Goal: Check status: Check status

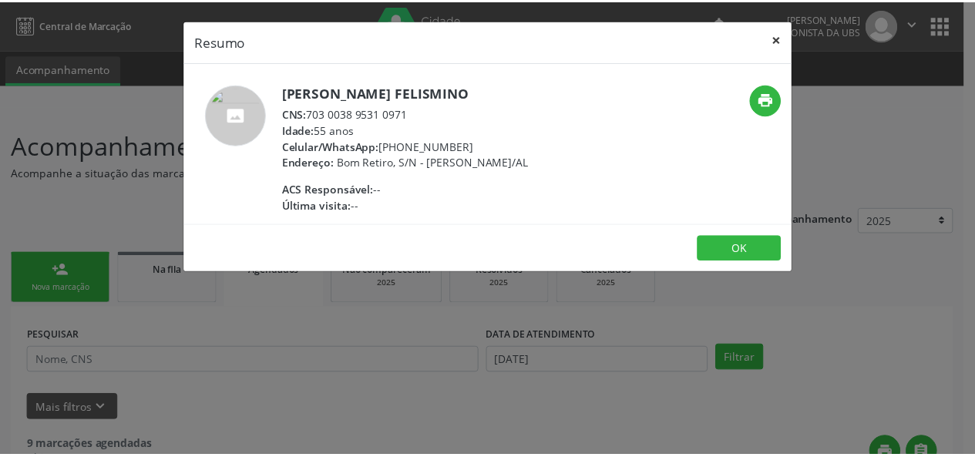
scroll to position [2154, 0]
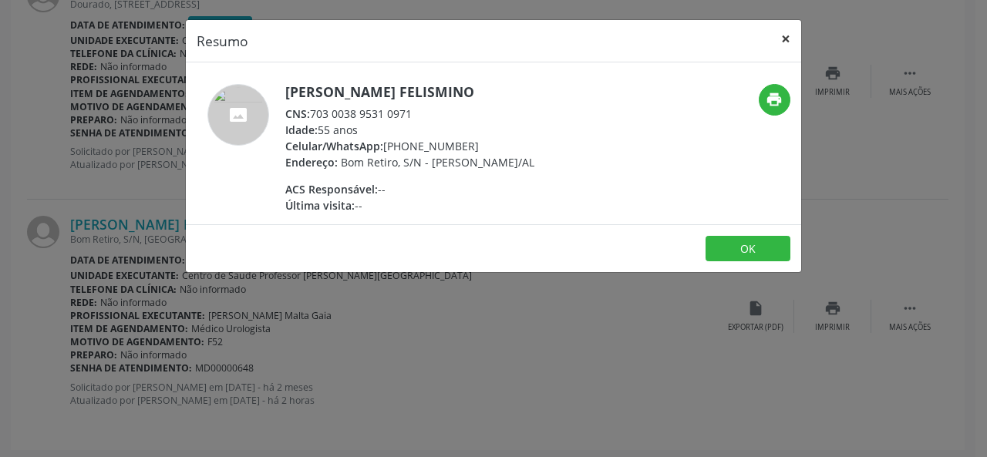
click at [796, 35] on button "×" at bounding box center [785, 39] width 31 height 38
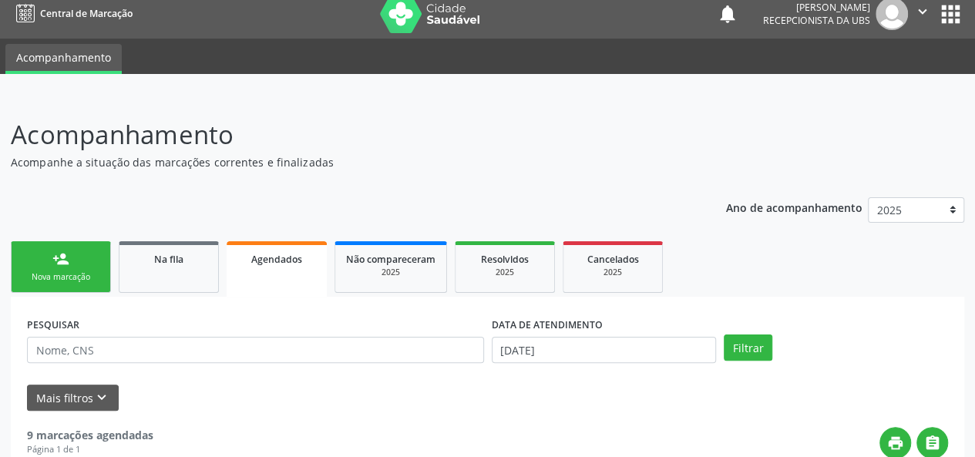
scroll to position [0, 0]
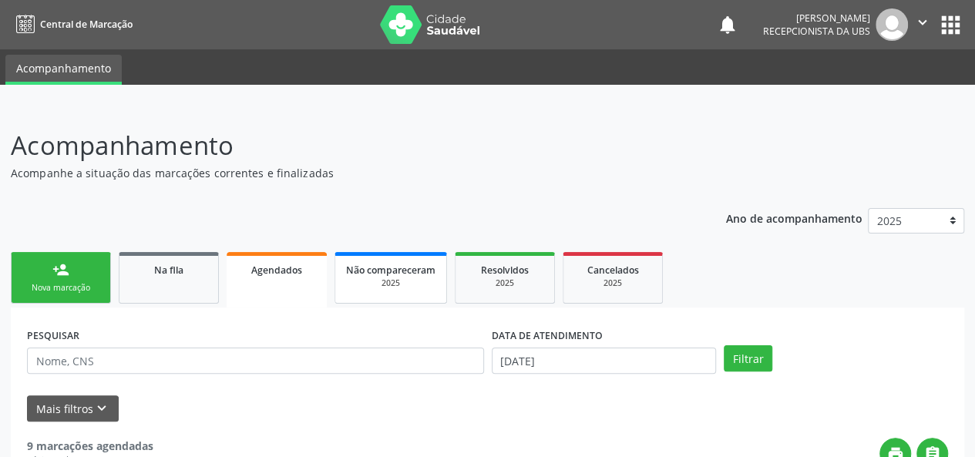
click at [404, 274] on span "Não compareceram" at bounding box center [390, 270] width 89 height 13
click at [530, 284] on div "2025" at bounding box center [503, 284] width 77 height 12
click at [176, 285] on link "Na fila" at bounding box center [169, 278] width 100 height 52
click at [281, 276] on div "Agendados" at bounding box center [276, 269] width 77 height 16
click at [273, 283] on link "Agendados" at bounding box center [277, 280] width 100 height 56
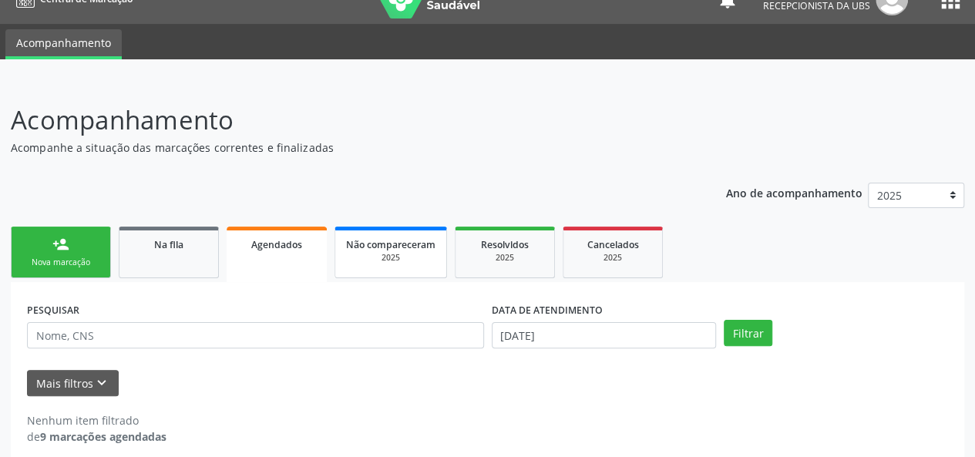
scroll to position [39, 0]
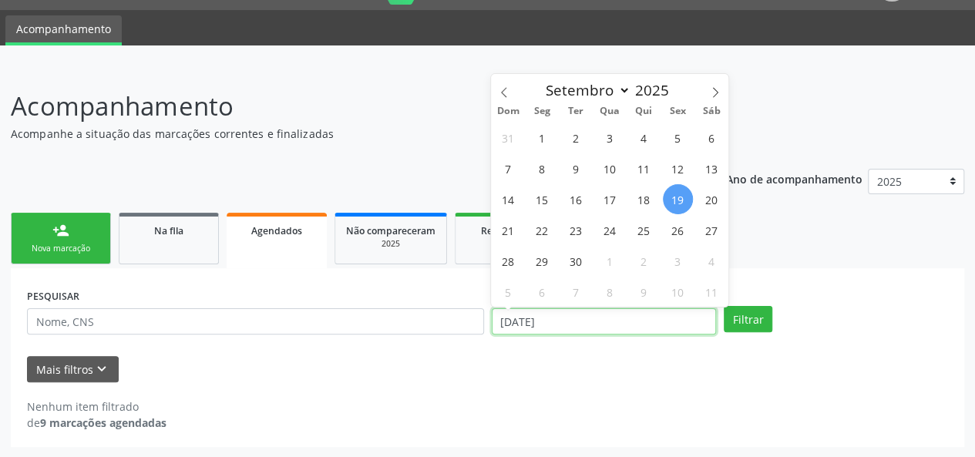
click at [597, 315] on input "[DATE]" at bounding box center [604, 321] width 224 height 26
click at [503, 87] on icon at bounding box center [504, 92] width 11 height 11
click at [705, 86] on span at bounding box center [715, 87] width 26 height 26
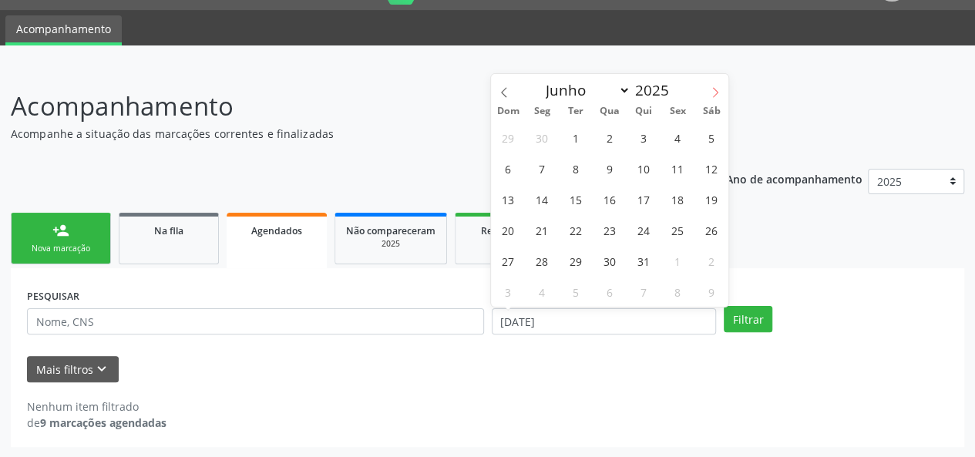
select select "6"
click at [571, 140] on span "1" at bounding box center [576, 138] width 30 height 30
type input "[DATE]"
click at [710, 89] on icon at bounding box center [715, 92] width 11 height 11
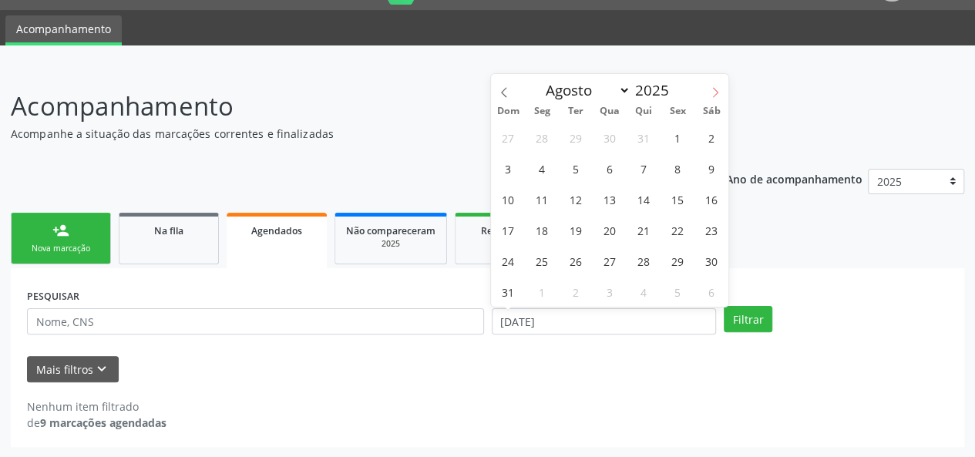
select select "8"
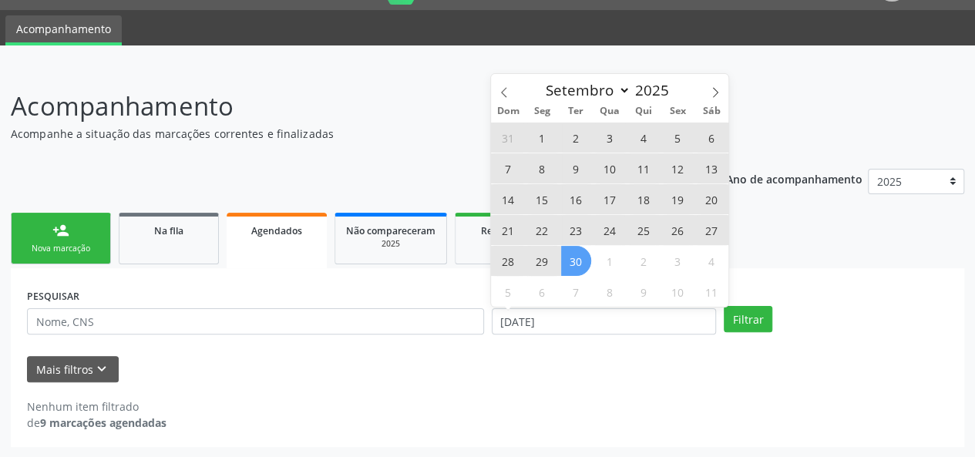
click at [577, 267] on span "30" at bounding box center [576, 261] width 30 height 30
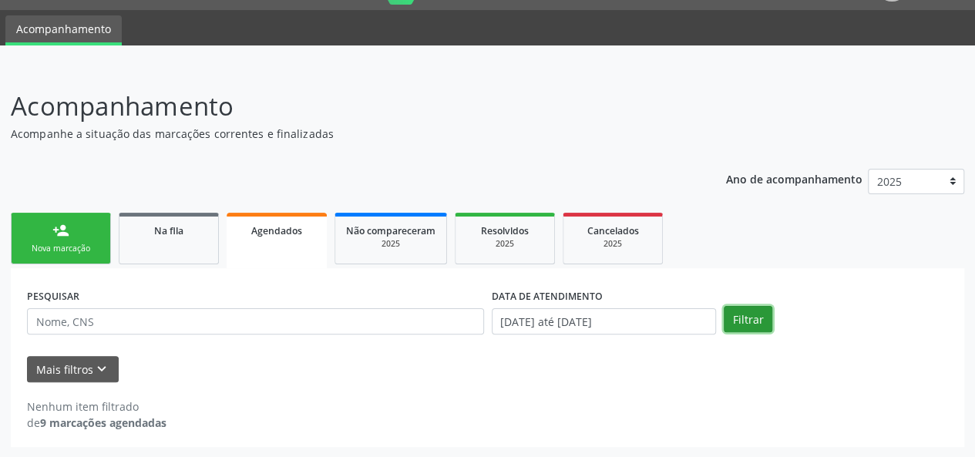
click at [745, 321] on button "Filtrar" at bounding box center [748, 319] width 49 height 26
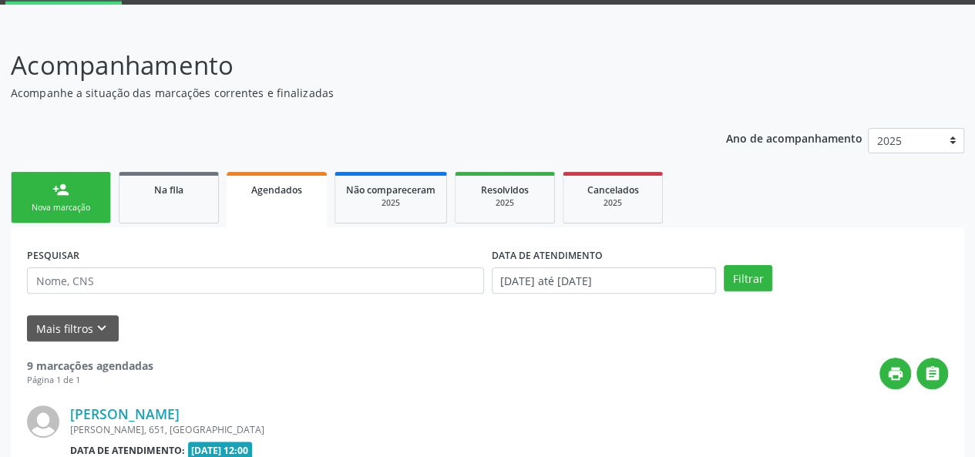
scroll to position [0, 0]
